Goal: Information Seeking & Learning: Find specific fact

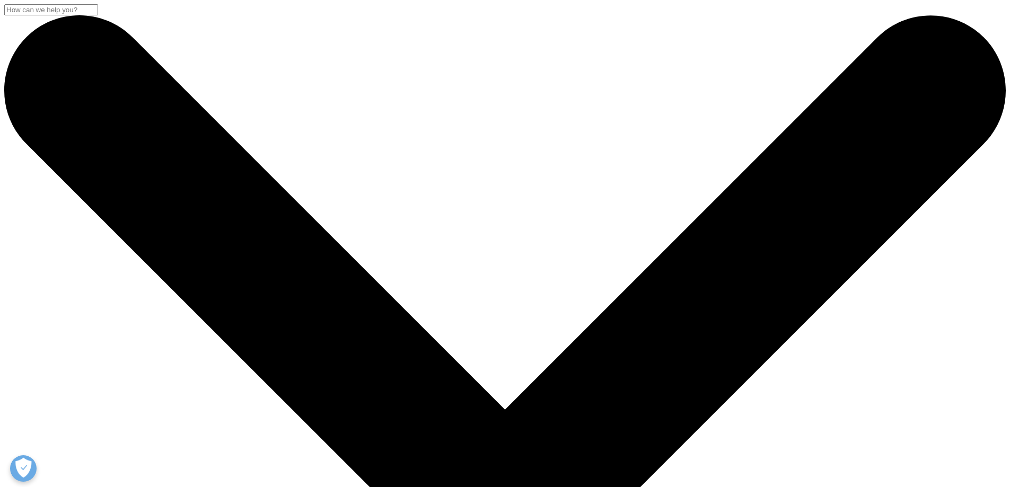
click at [98, 15] on input "검색" at bounding box center [51, 9] width 94 height 11
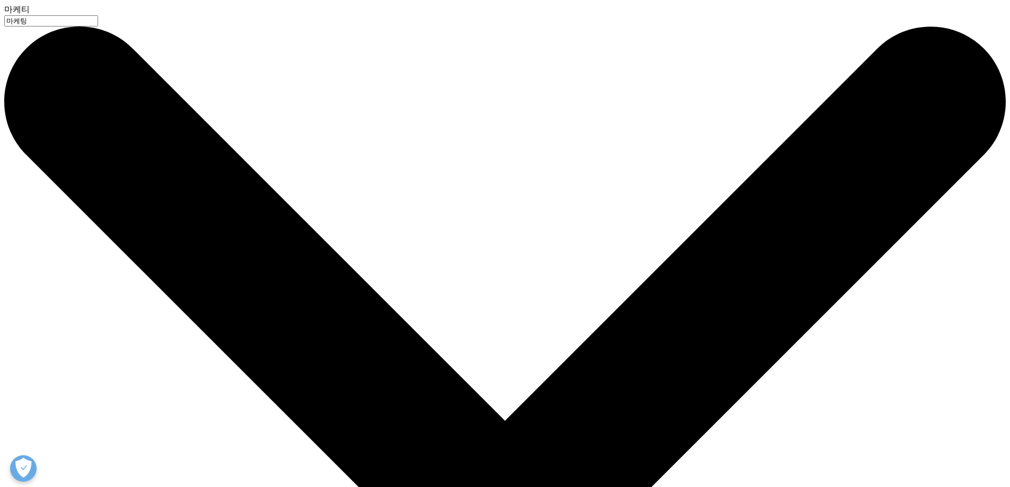
type input "마케팅"
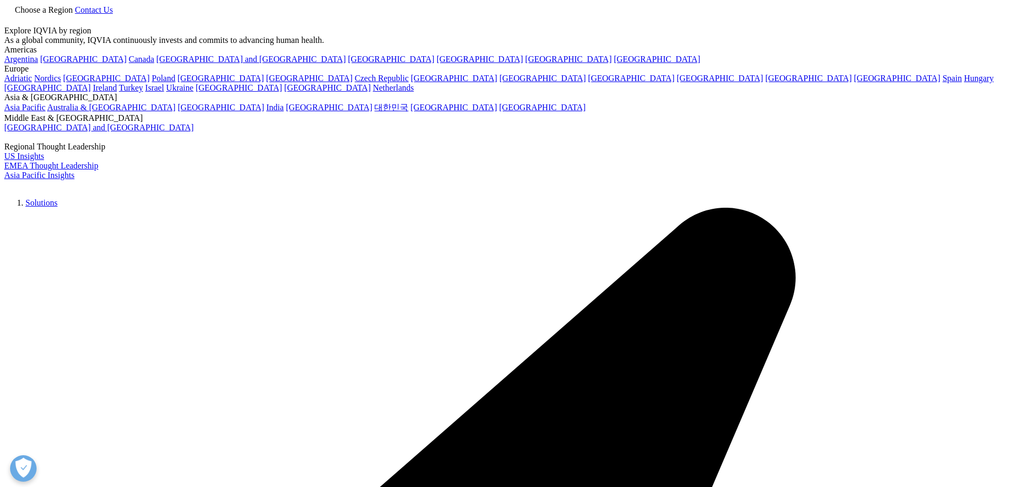
type input "마케팅"
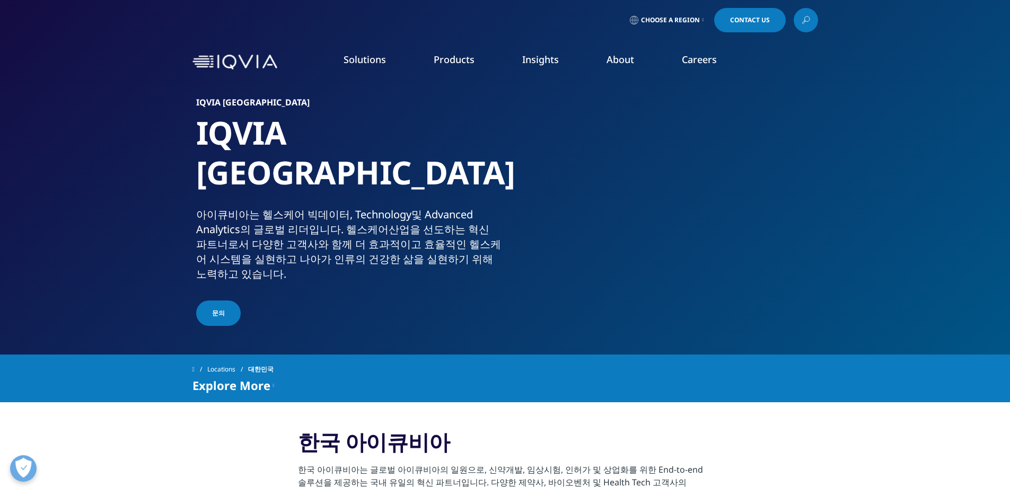
click at [803, 23] on icon at bounding box center [805, 20] width 8 height 14
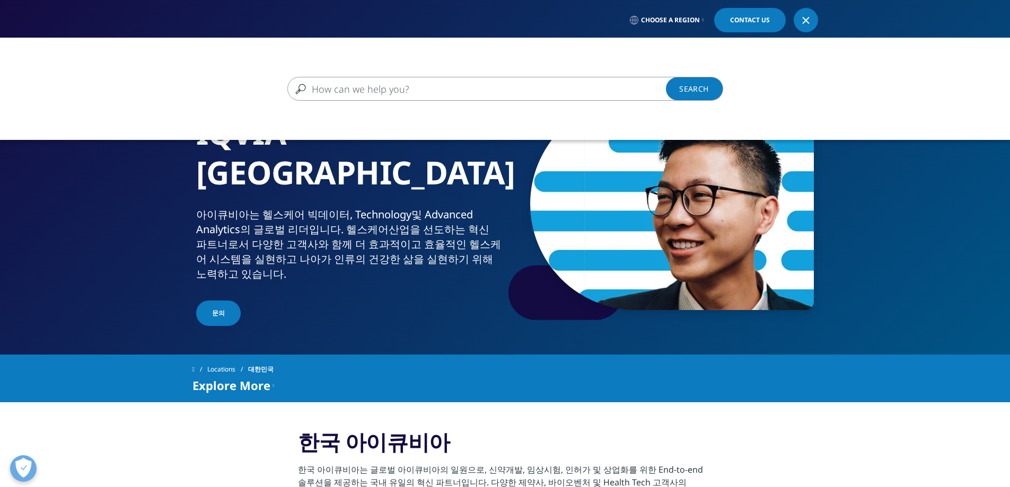
click at [362, 90] on input "검색" at bounding box center [489, 89] width 405 height 24
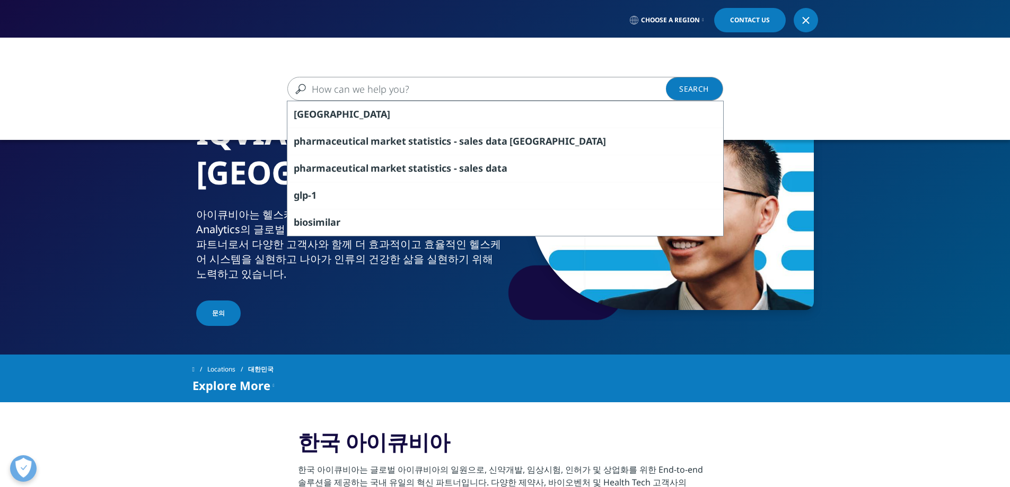
click at [913, 90] on div "Clear korea pharmaceutical market statistics - sales data korea pharmaceutical …" at bounding box center [505, 89] width 1010 height 24
